Goal: Task Accomplishment & Management: Manage account settings

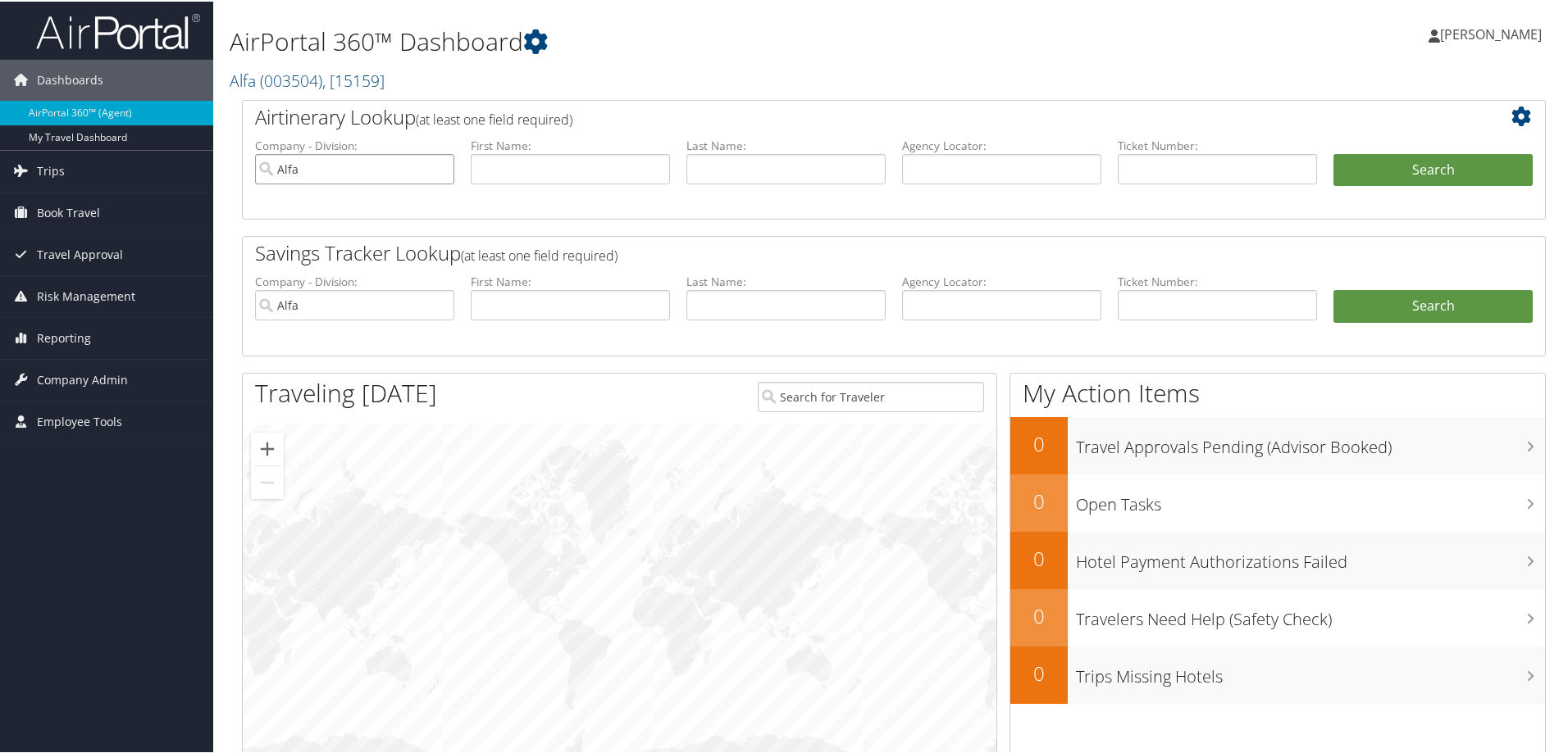
drag, startPoint x: 318, startPoint y: 168, endPoint x: 216, endPoint y: 176, distance: 102.3
click at [216, 176] on div "AirPortal 360™ Dashboard Alfa ( 003504 ) , [ 15159 ] Alfa MAGNA SEATING [PERSON…" at bounding box center [894, 438] width 1361 height 877
click at [339, 197] on div "[GEOGRAPHIC_DATA]" at bounding box center [355, 198] width 192 height 16
type input "[GEOGRAPHIC_DATA]"
click at [97, 383] on span "Company Admin" at bounding box center [82, 379] width 91 height 41
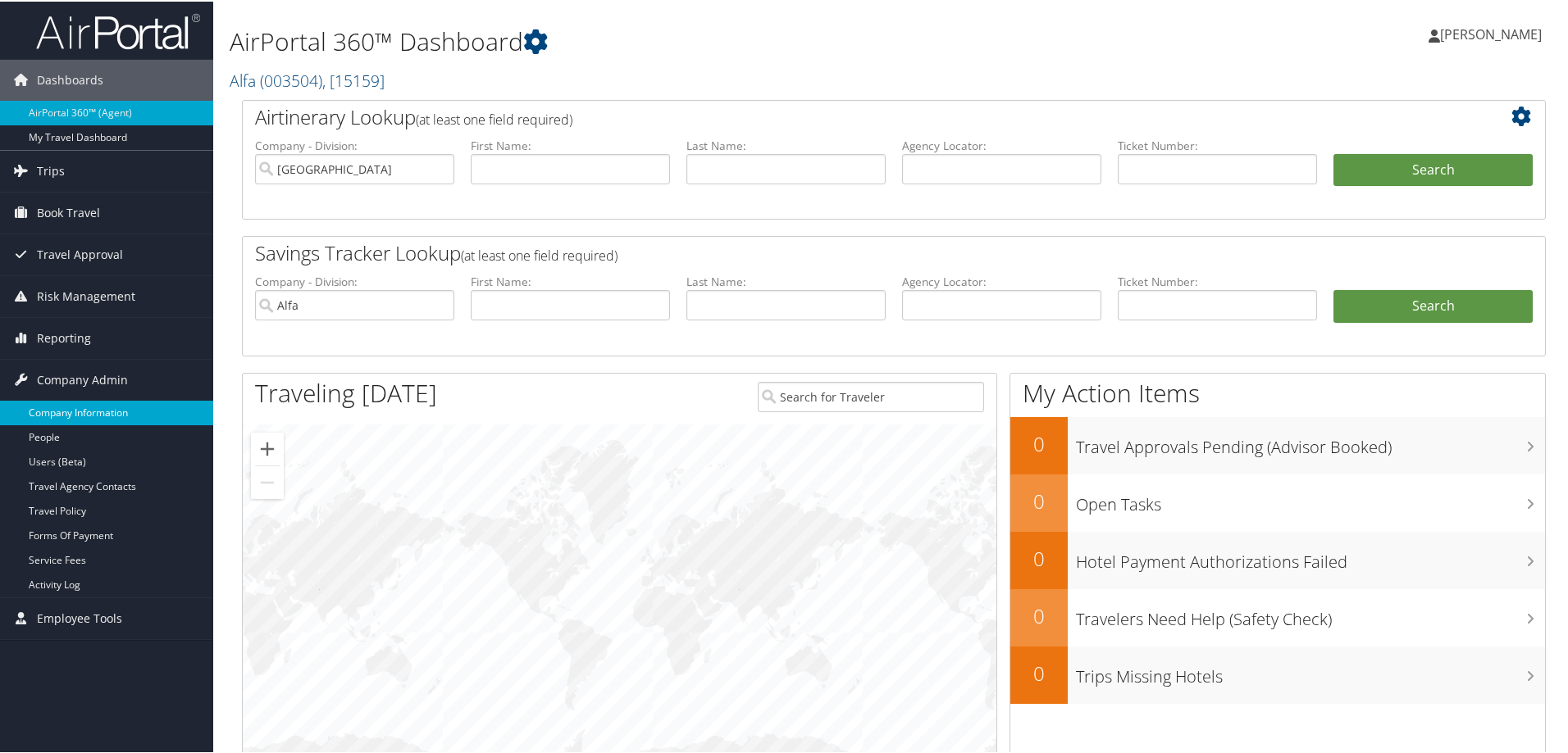
click at [124, 412] on link "Company Information" at bounding box center [106, 411] width 213 height 24
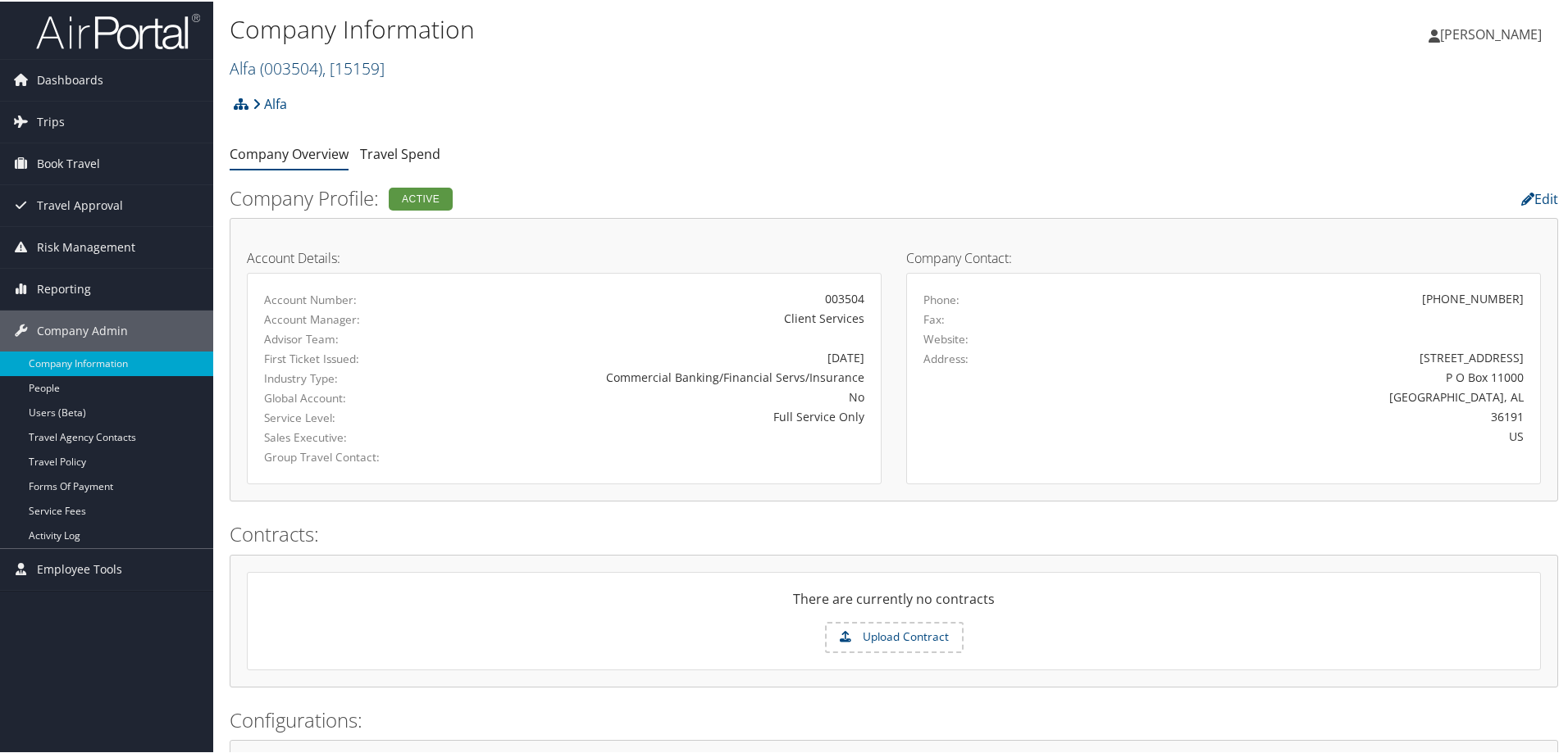
click at [252, 63] on link "Alfa ( 003504 ) , [ 15159 ]" at bounding box center [307, 66] width 155 height 22
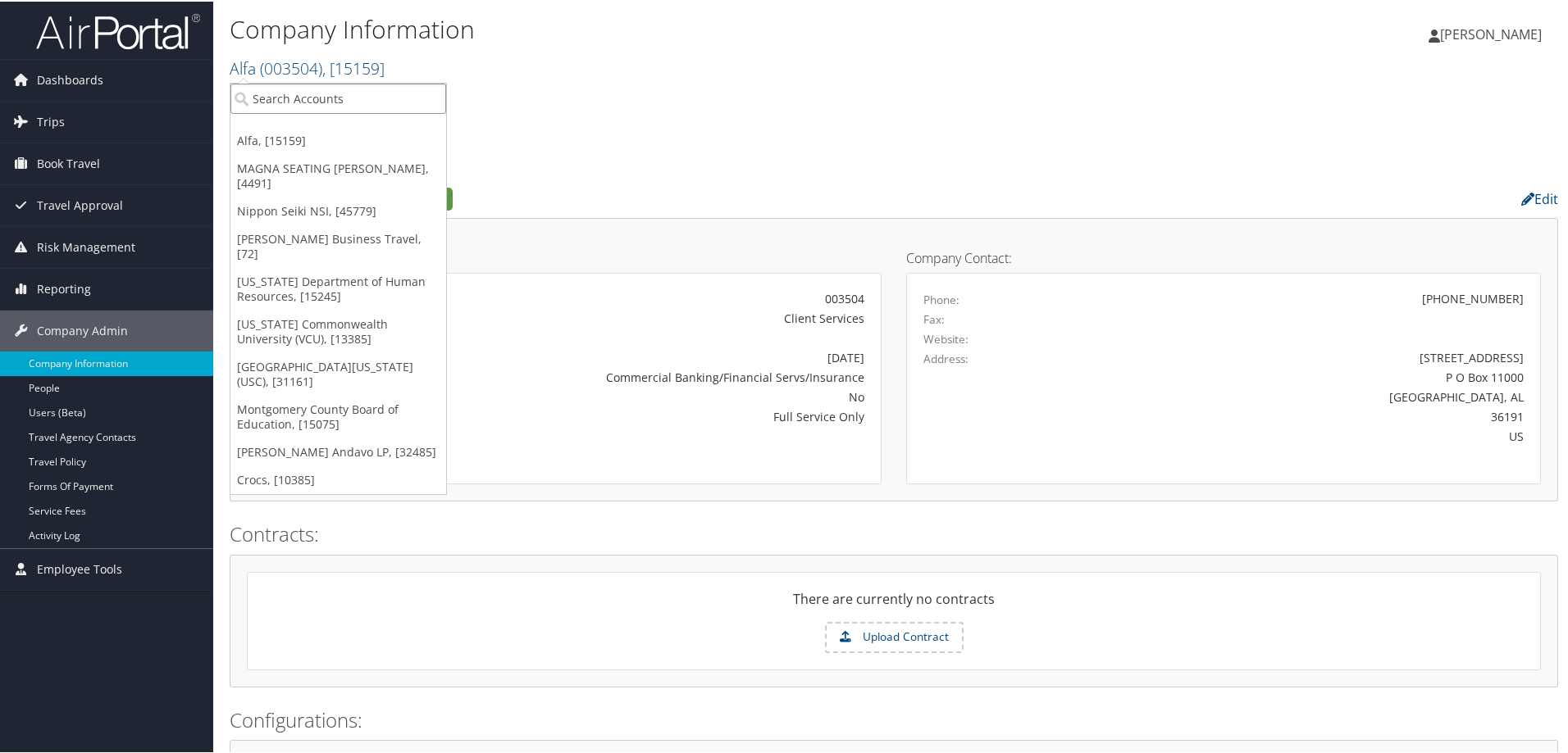
click at [291, 95] on input "search" at bounding box center [339, 97] width 216 height 31
type input "university of da"
click at [295, 127] on div "[GEOGRAPHIC_DATA]" at bounding box center [339, 127] width 233 height 14
